Goal: Task Accomplishment & Management: Use online tool/utility

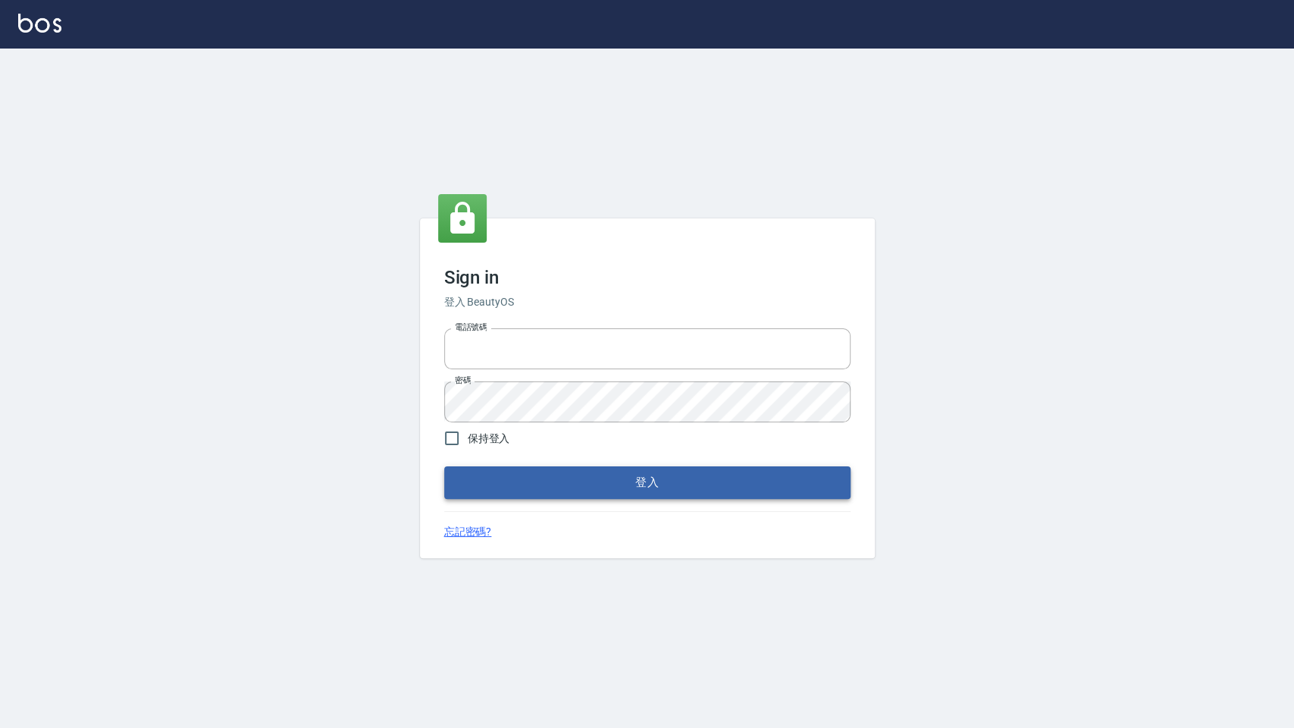
type input "0972392966"
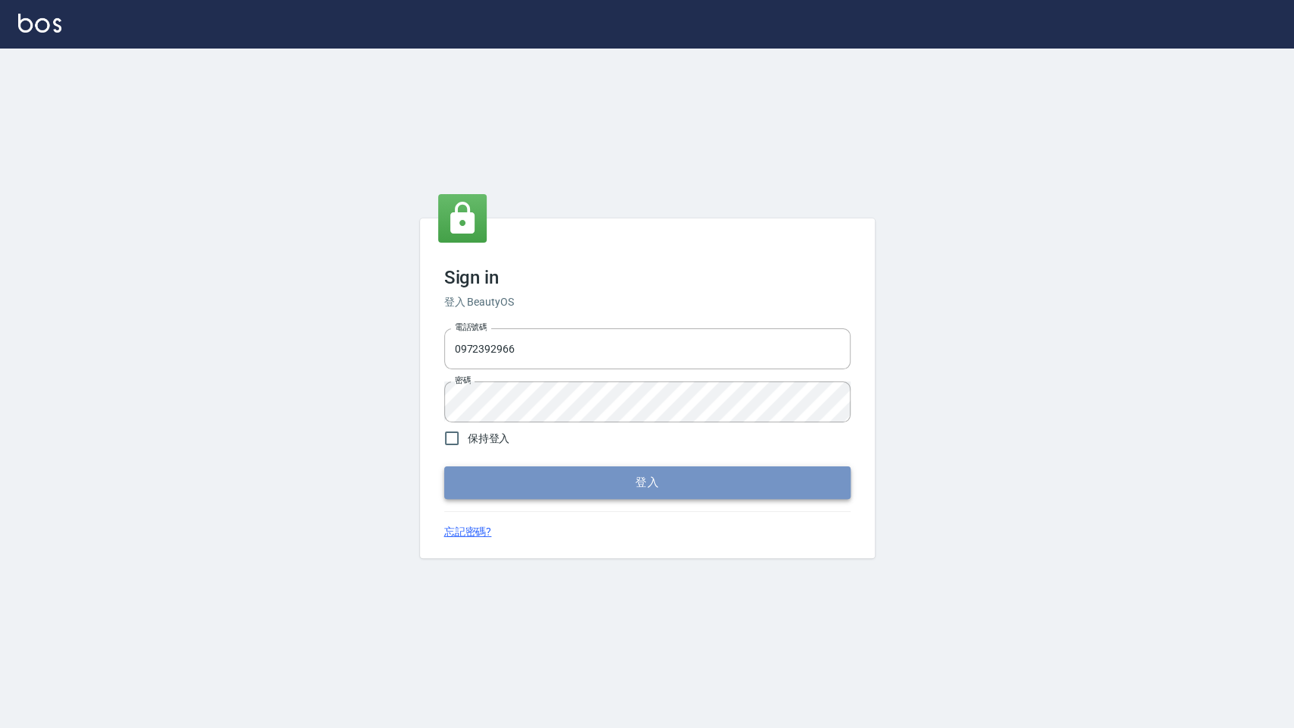
click at [699, 491] on button "登入" at bounding box center [647, 482] width 406 height 32
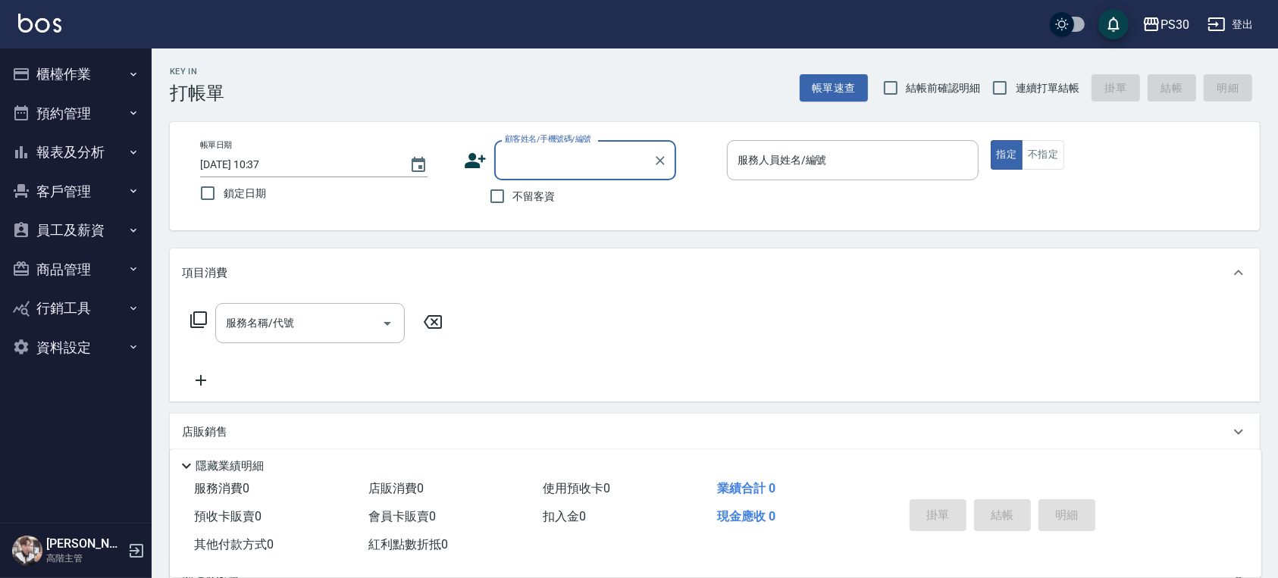
click at [43, 67] on button "櫃檯作業" at bounding box center [75, 74] width 139 height 39
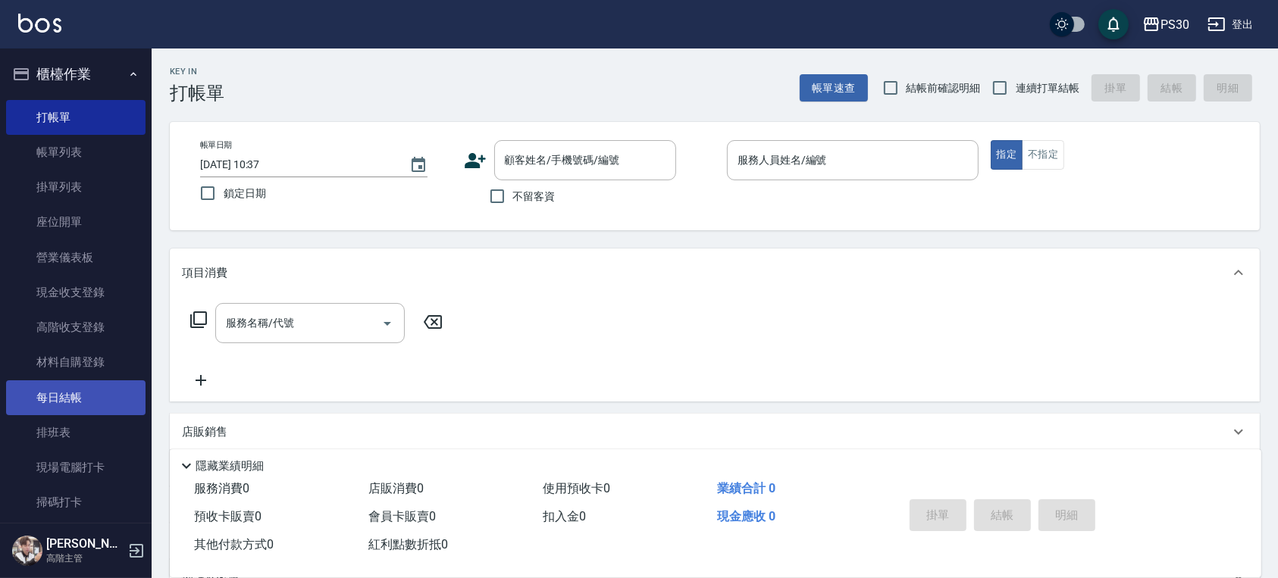
scroll to position [101, 0]
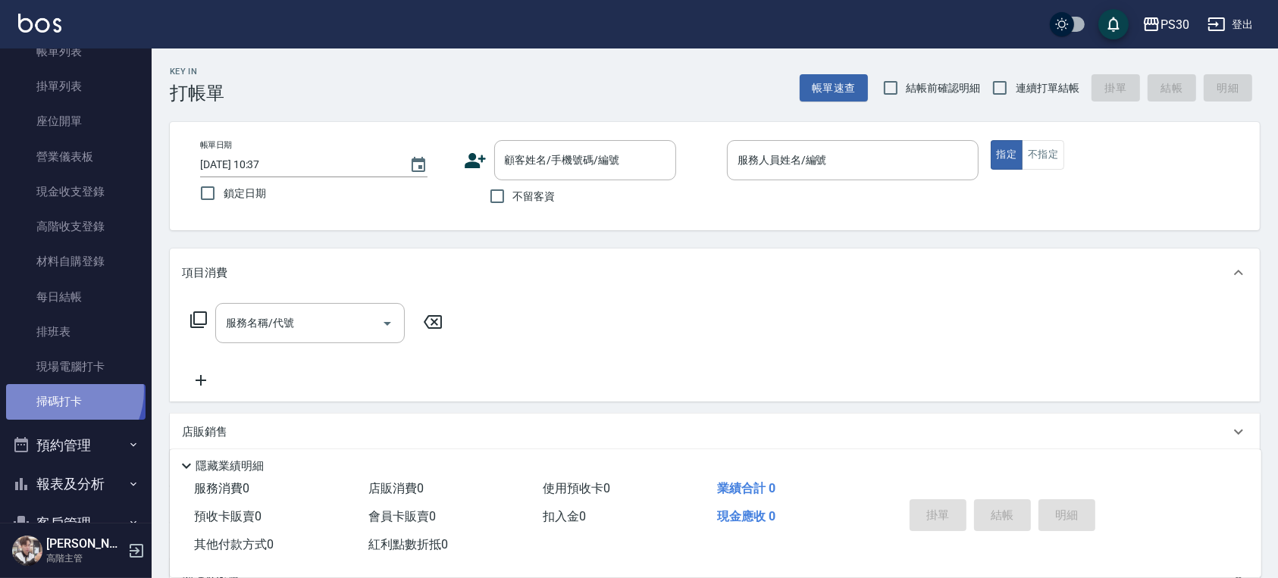
click at [62, 391] on link "掃碼打卡" at bounding box center [75, 401] width 139 height 35
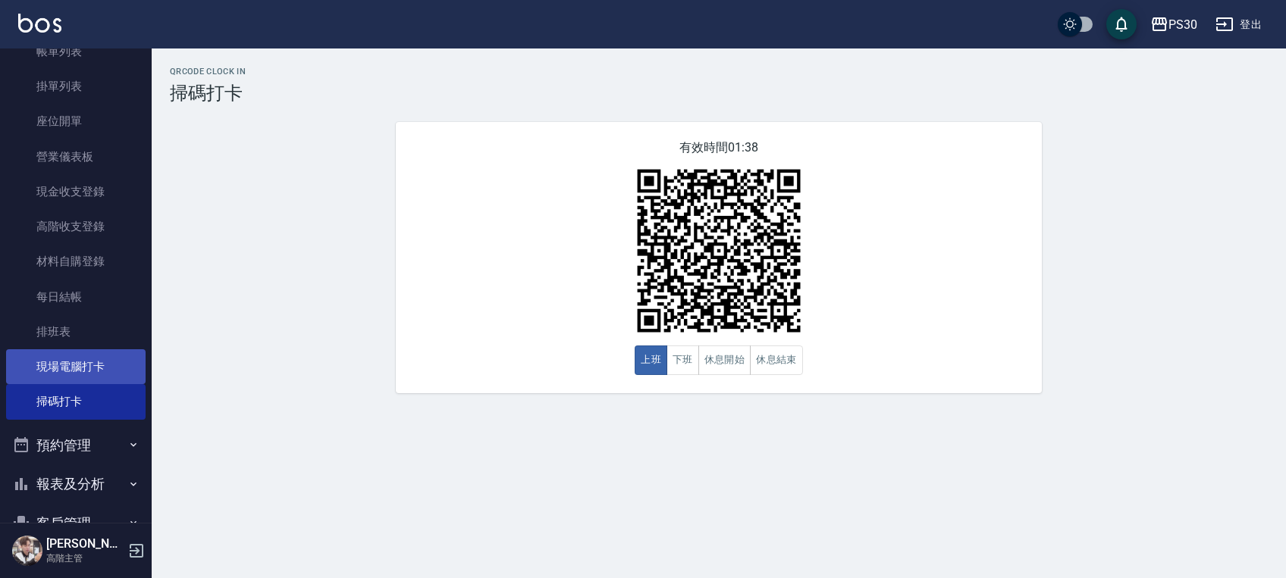
click at [26, 366] on link "現場電腦打卡" at bounding box center [75, 366] width 139 height 35
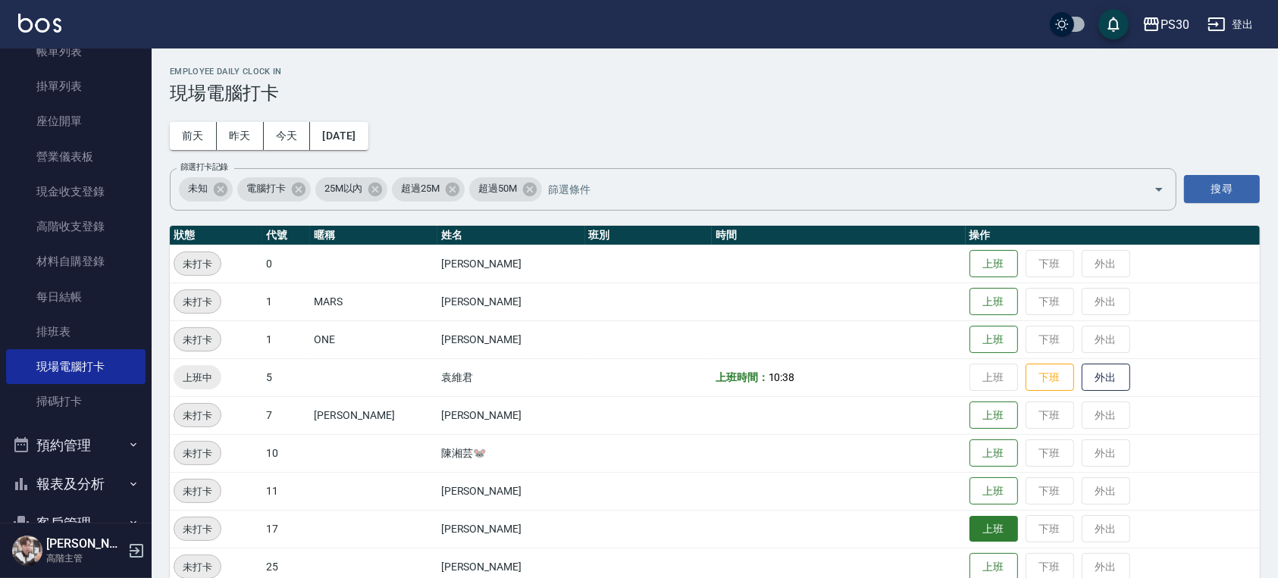
scroll to position [177, 0]
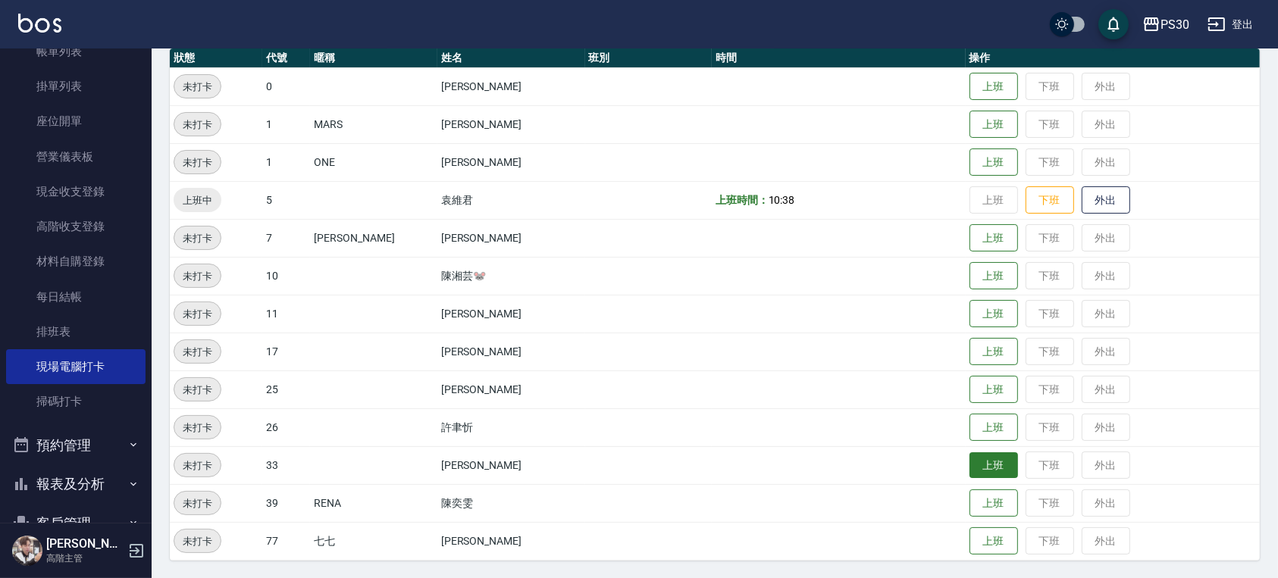
click at [976, 462] on button "上班" at bounding box center [994, 466] width 49 height 27
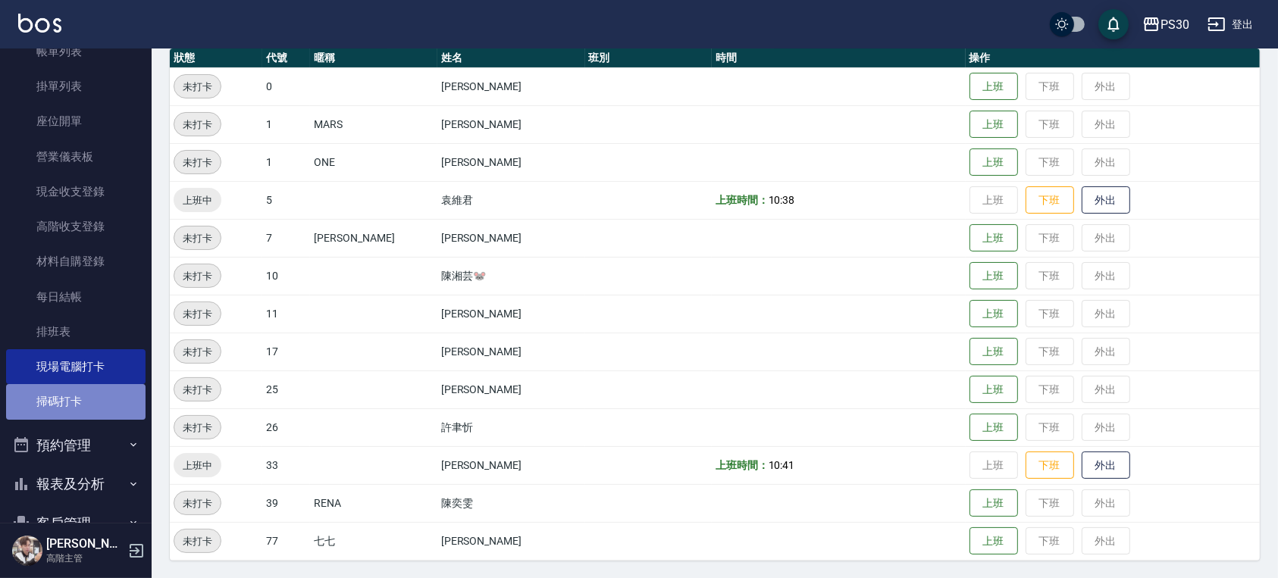
click at [91, 396] on link "掃碼打卡" at bounding box center [75, 401] width 139 height 35
